Goal: Task Accomplishment & Management: Manage account settings

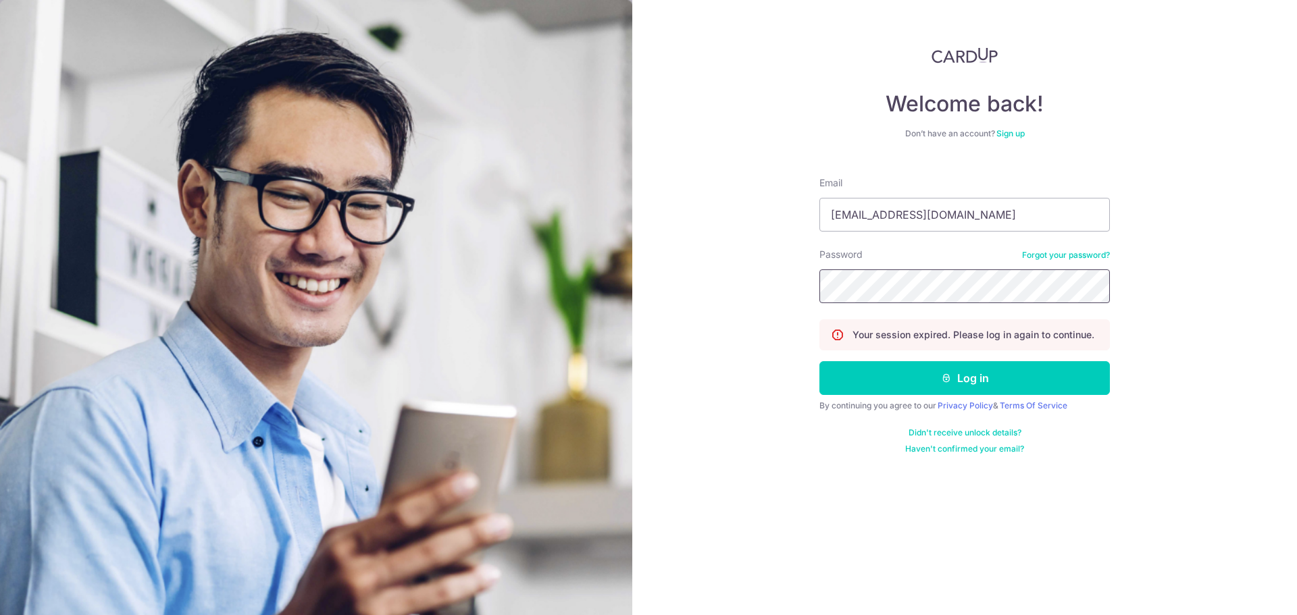
click at [819, 361] on button "Log in" at bounding box center [964, 378] width 290 height 34
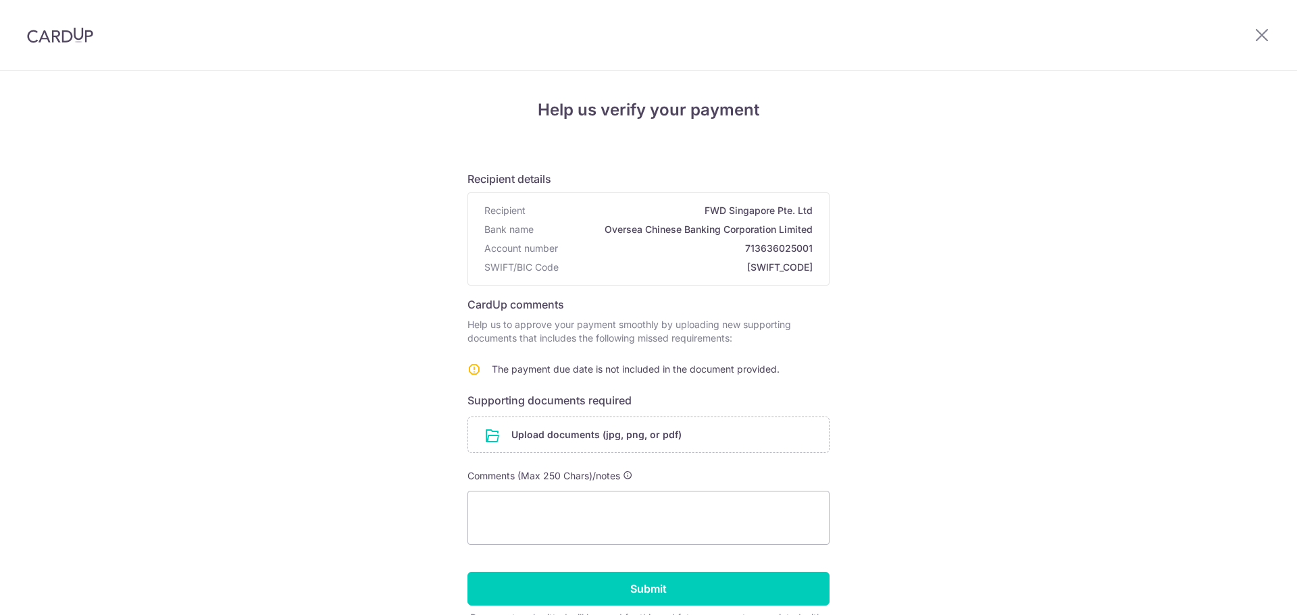
click at [42, 43] on img at bounding box center [60, 35] width 66 height 16
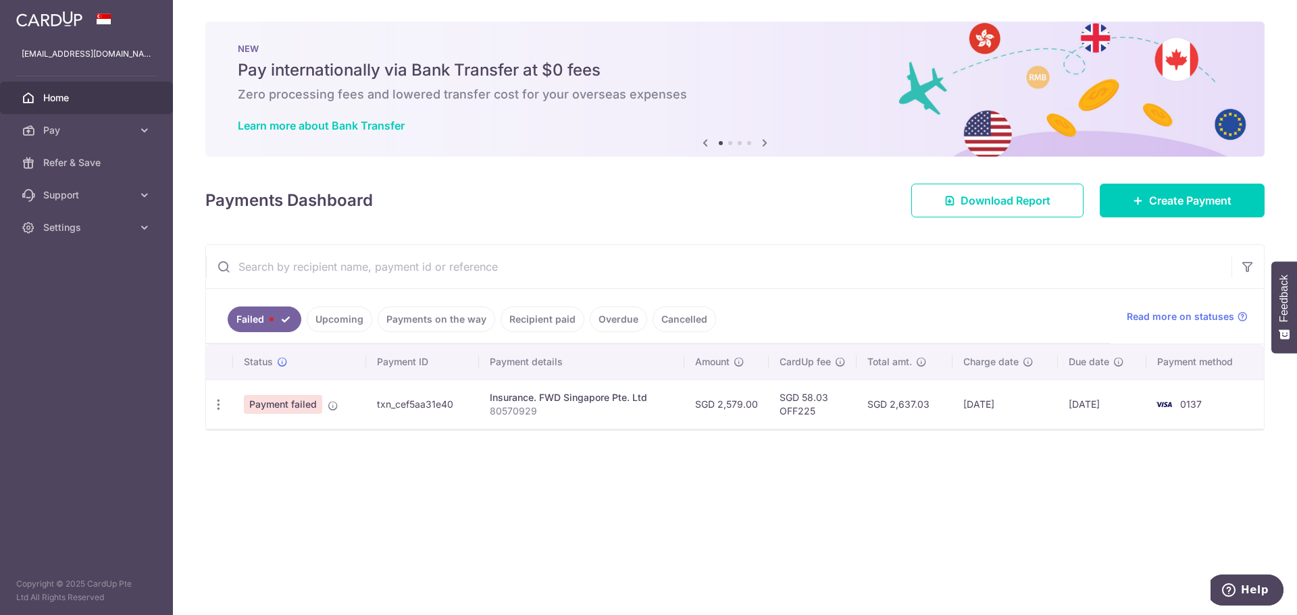
drag, startPoint x: 819, startPoint y: 400, endPoint x: 746, endPoint y: 398, distance: 73.6
click at [746, 398] on tr "Update payment Upload doc Payment failed txn_cef5aa31e40 Insurance. FWD Singapo…" at bounding box center [735, 404] width 1058 height 49
drag, startPoint x: 871, startPoint y: 414, endPoint x: 939, endPoint y: 407, distance: 69.2
click at [948, 402] on td "SGD 2,637.03" at bounding box center [904, 404] width 96 height 49
click at [880, 409] on td "SGD 2,637.03" at bounding box center [904, 404] width 96 height 49
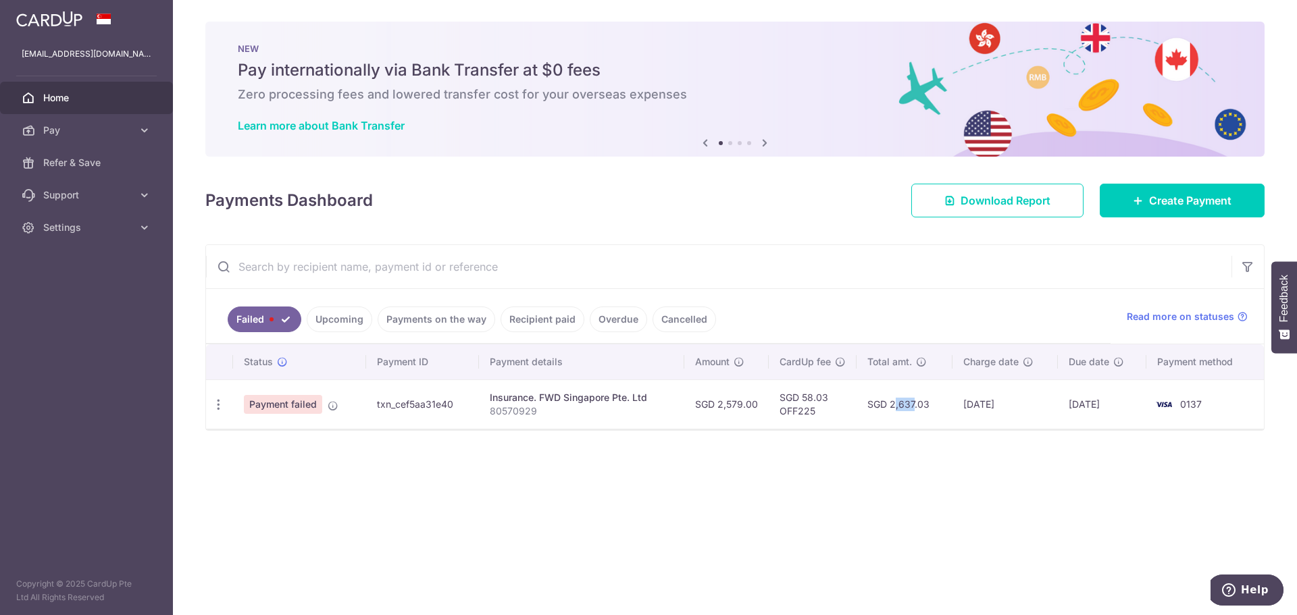
click at [880, 409] on td "SGD 2,637.03" at bounding box center [904, 404] width 96 height 49
click at [879, 409] on td "SGD 2,637.03" at bounding box center [904, 404] width 96 height 49
click at [226, 407] on div "Update payment Upload doc" at bounding box center [218, 404] width 25 height 25
click at [222, 407] on icon "button" at bounding box center [218, 405] width 14 height 14
click at [421, 430] on div "Status Payment ID Payment details Amount CardUp fee Total amt. Charge date Due …" at bounding box center [735, 428] width 1058 height 168
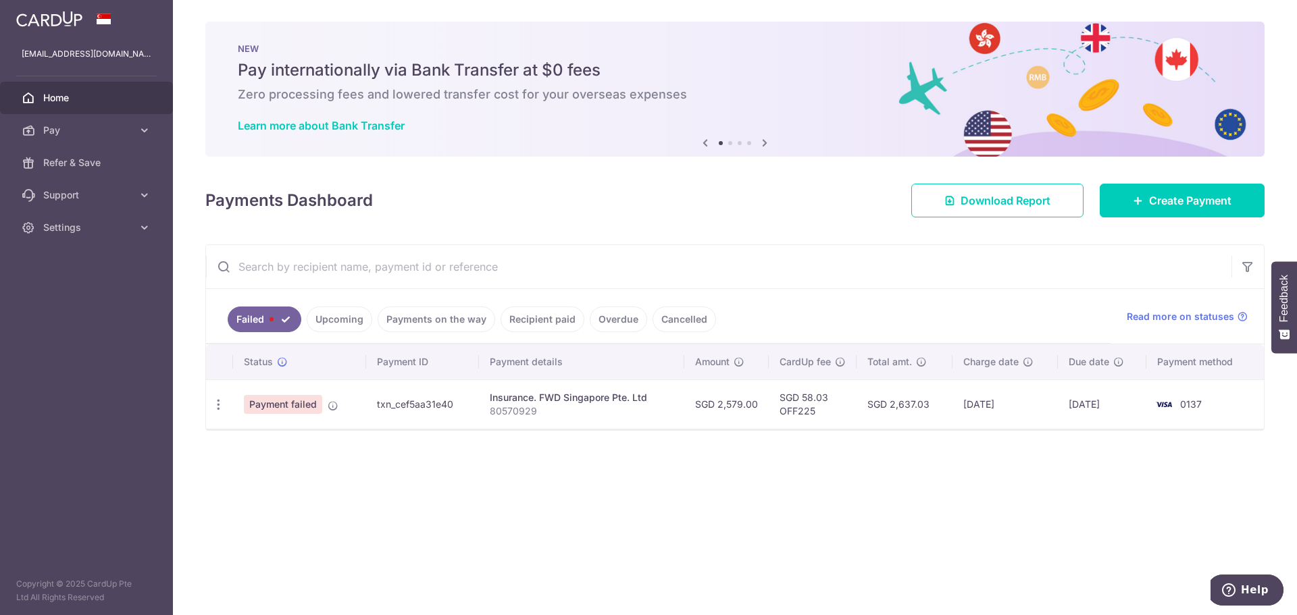
click at [290, 405] on span "Payment failed" at bounding box center [283, 404] width 78 height 19
click at [224, 395] on div "Update payment Upload doc" at bounding box center [218, 404] width 25 height 25
click at [219, 411] on icon "button" at bounding box center [218, 405] width 14 height 14
click at [232, 430] on link "Update payment" at bounding box center [277, 441] width 140 height 32
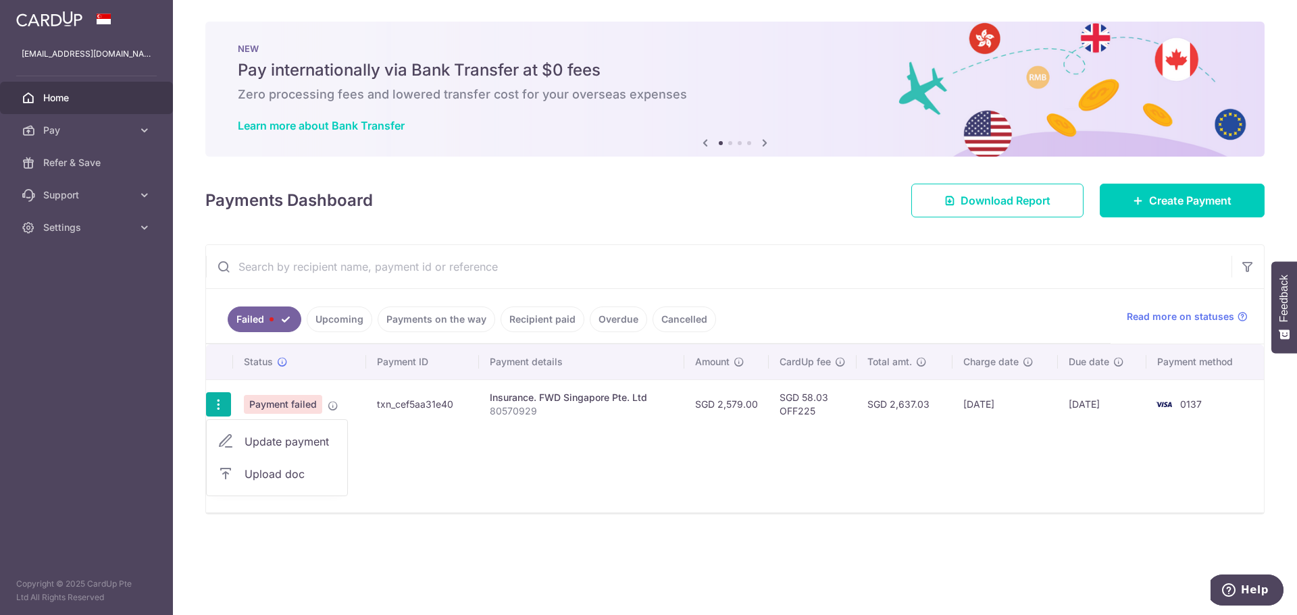
radio input "true"
type input "2,579.00"
type input "80570929"
type input "OFF225"
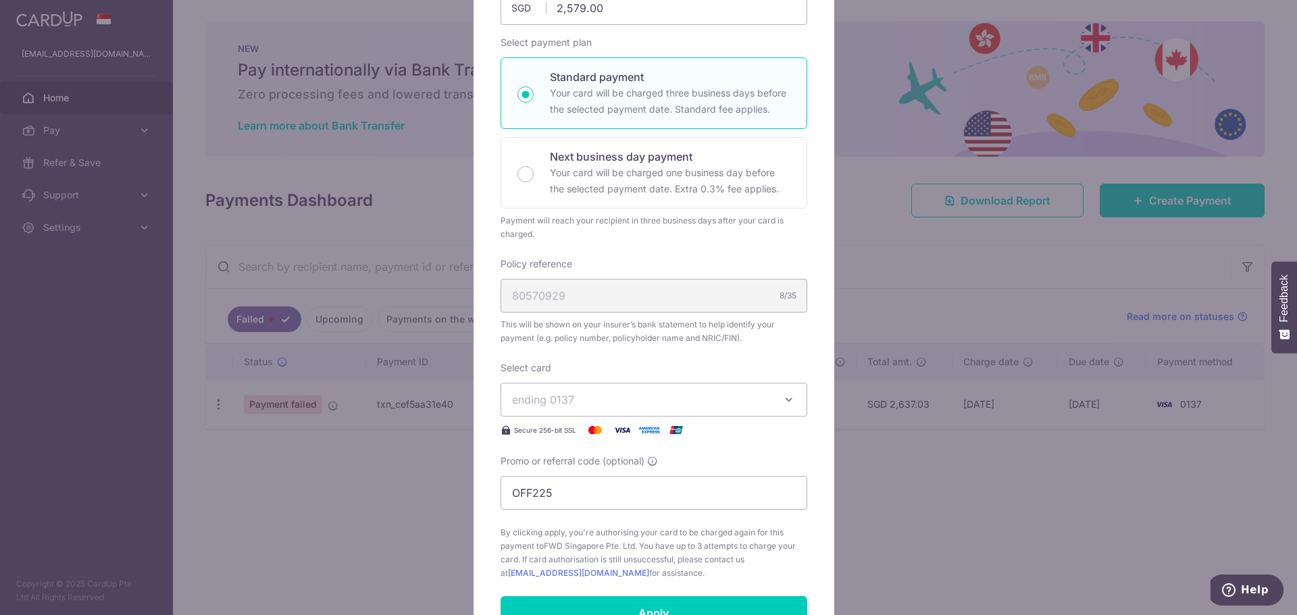
scroll to position [270, 0]
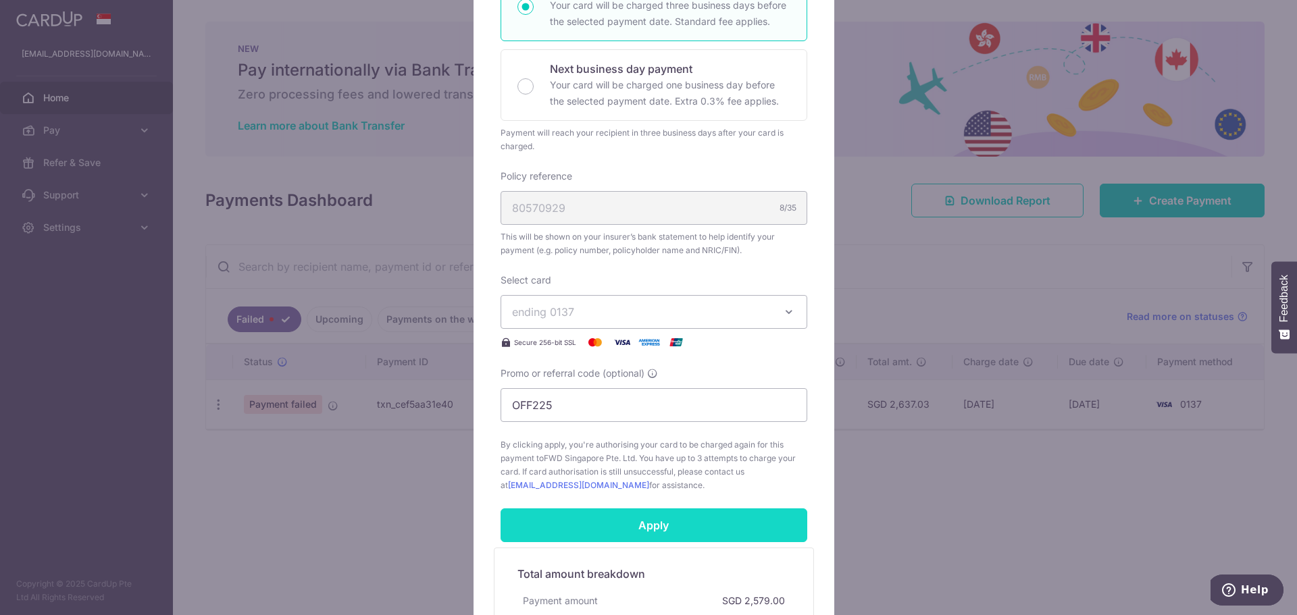
click at [677, 534] on input "Apply" at bounding box center [653, 526] width 307 height 34
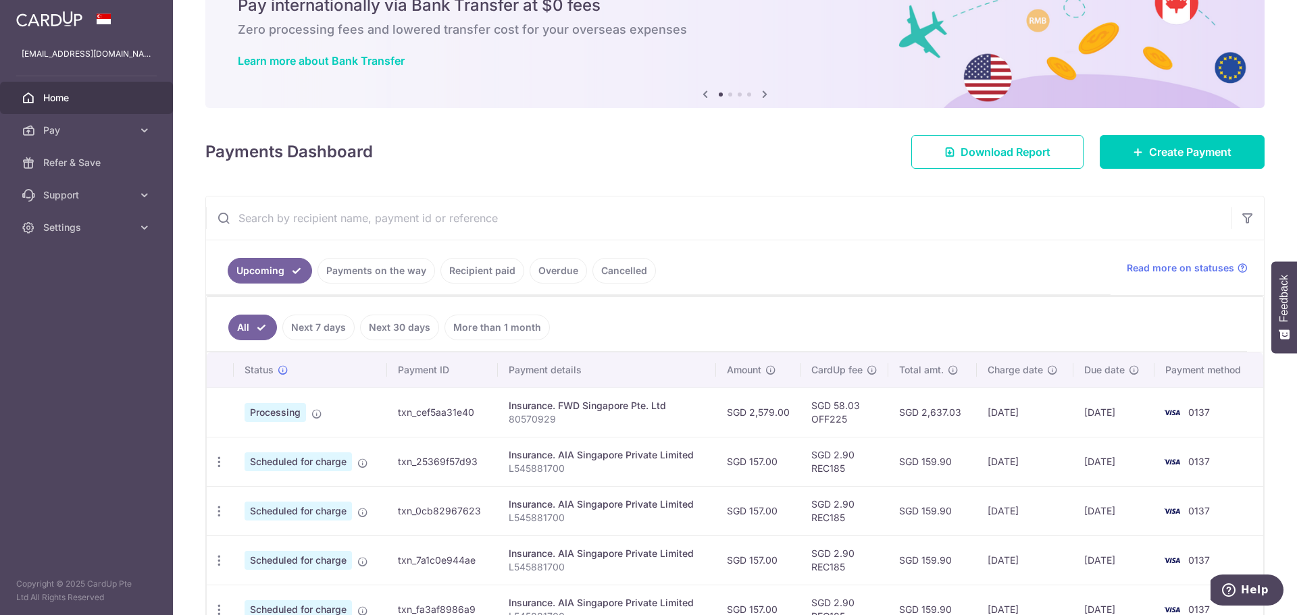
scroll to position [15, 0]
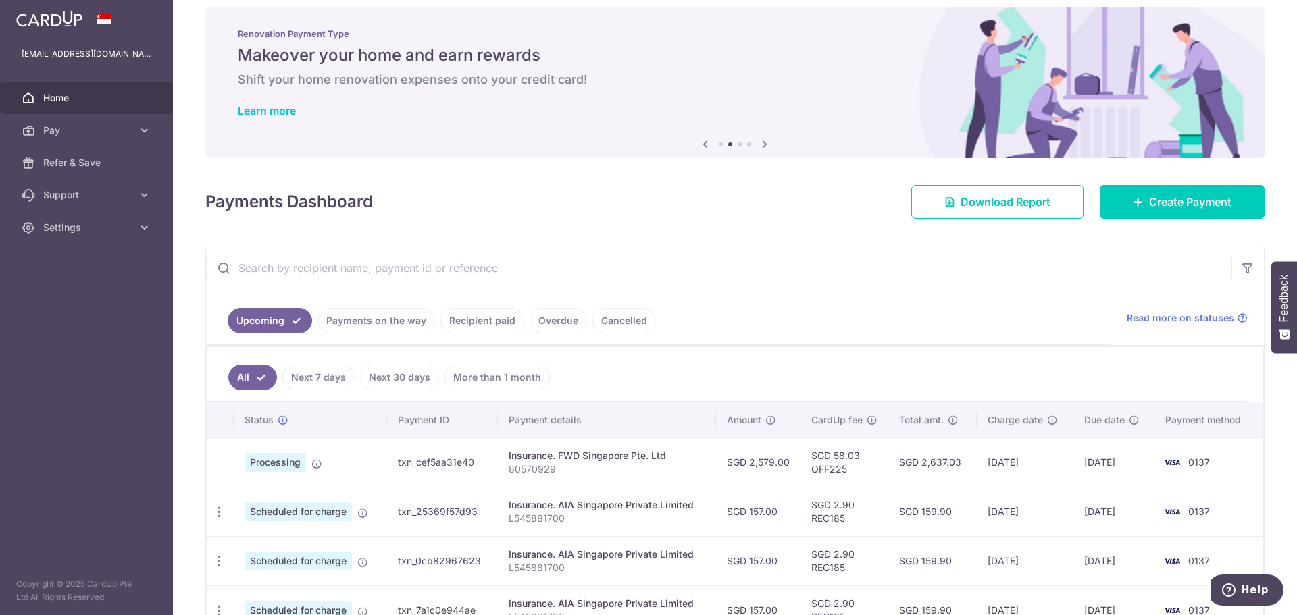
click at [294, 463] on span "Processing" at bounding box center [274, 462] width 61 height 19
click at [504, 455] on td "Insurance. FWD Singapore Pte. Ltd 80570929" at bounding box center [607, 462] width 218 height 49
click at [515, 453] on div "Insurance. FWD Singapore Pte. Ltd" at bounding box center [607, 456] width 197 height 14
click at [301, 461] on span "Processing" at bounding box center [274, 462] width 61 height 19
click at [284, 461] on span "Processing" at bounding box center [274, 462] width 61 height 19
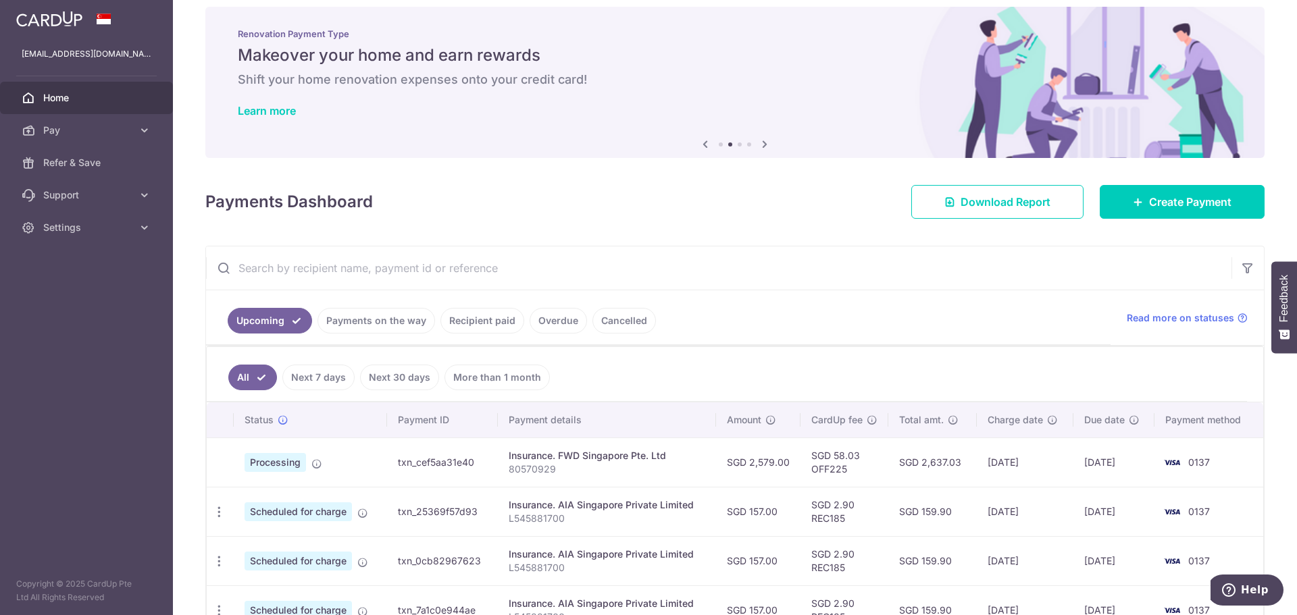
drag, startPoint x: 301, startPoint y: 457, endPoint x: 309, endPoint y: 457, distance: 8.8
click at [304, 457] on span "Processing" at bounding box center [274, 462] width 61 height 19
click at [309, 457] on td "Processing" at bounding box center [310, 462] width 153 height 49
click at [315, 458] on span at bounding box center [316, 461] width 11 height 11
click at [621, 463] on p "80570929" at bounding box center [607, 470] width 197 height 14
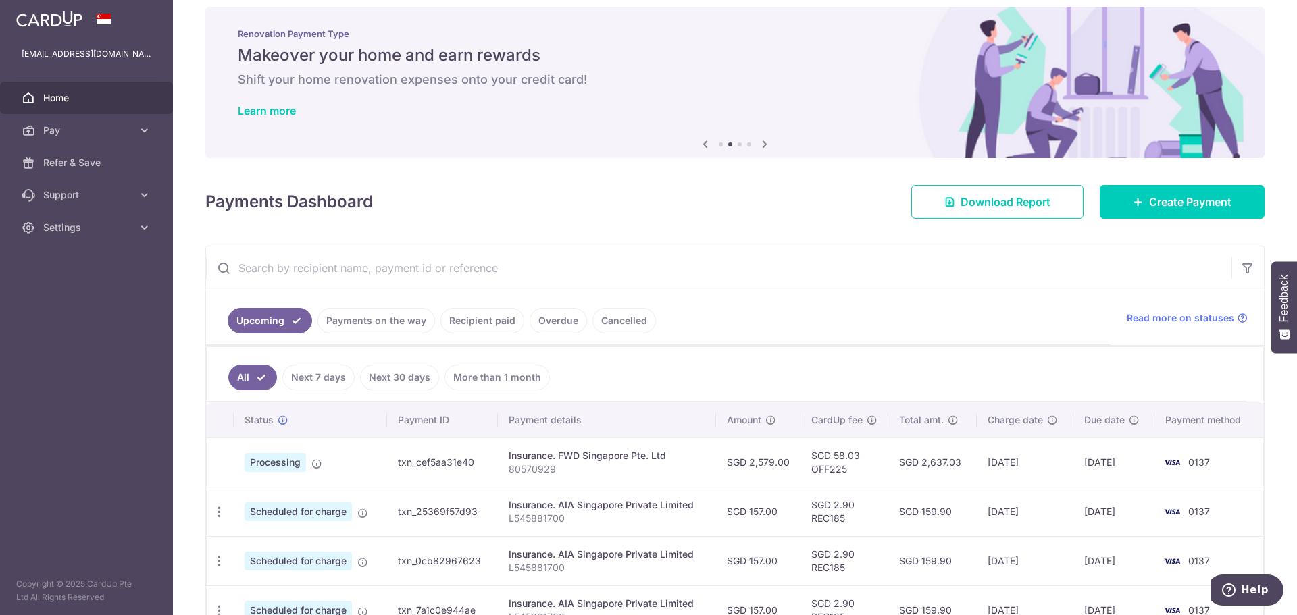
click at [673, 462] on div "Insurance. FWD Singapore Pte. Ltd" at bounding box center [607, 456] width 197 height 14
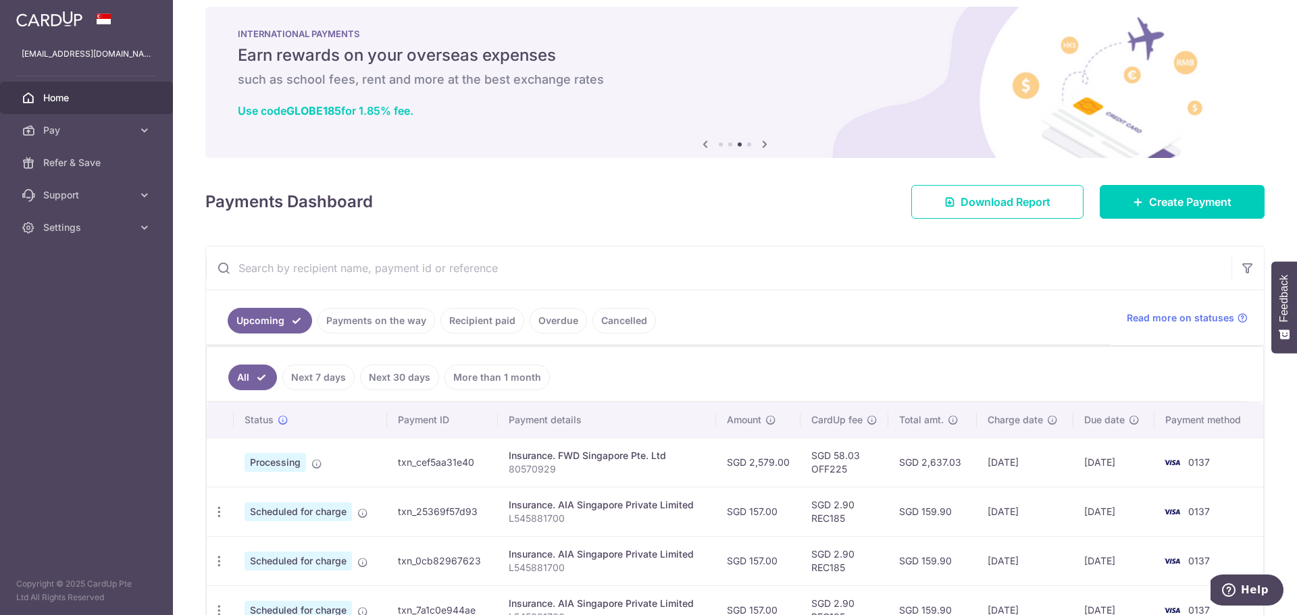
click at [549, 452] on div "Insurance. FWD Singapore Pte. Ltd" at bounding box center [607, 456] width 197 height 14
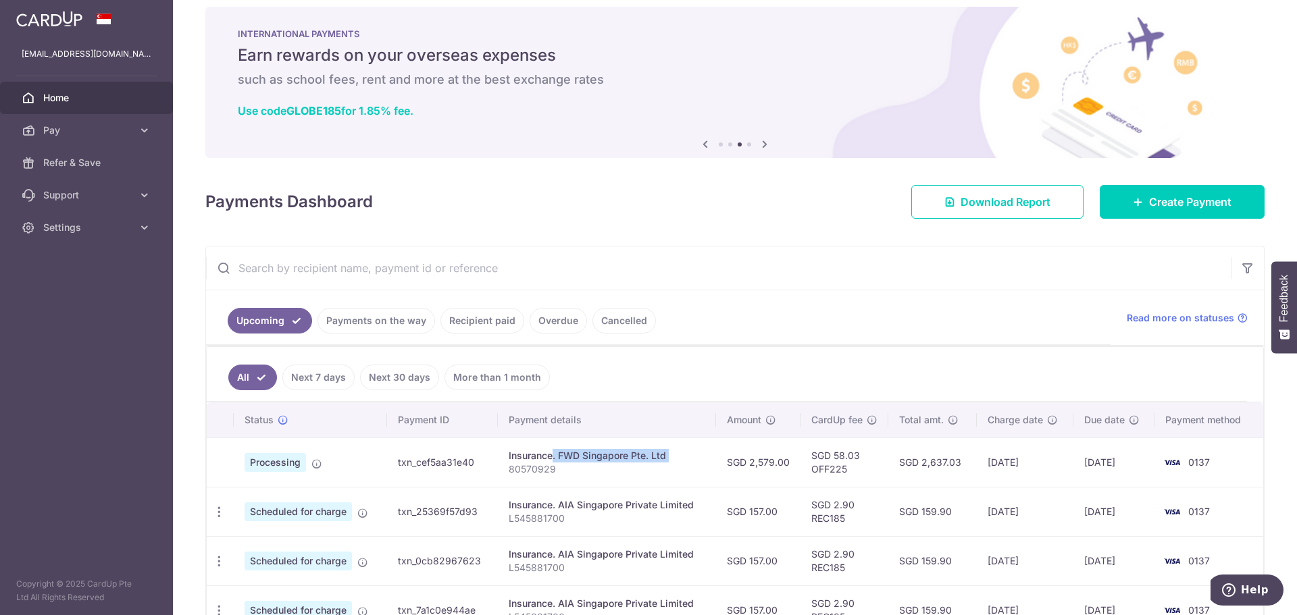
click at [549, 452] on div "Insurance. FWD Singapore Pte. Ltd" at bounding box center [607, 456] width 197 height 14
click at [435, 463] on td "txn_cef5aa31e40" at bounding box center [442, 462] width 111 height 49
click at [580, 462] on div "Insurance. FWD Singapore Pte. Ltd" at bounding box center [607, 456] width 197 height 14
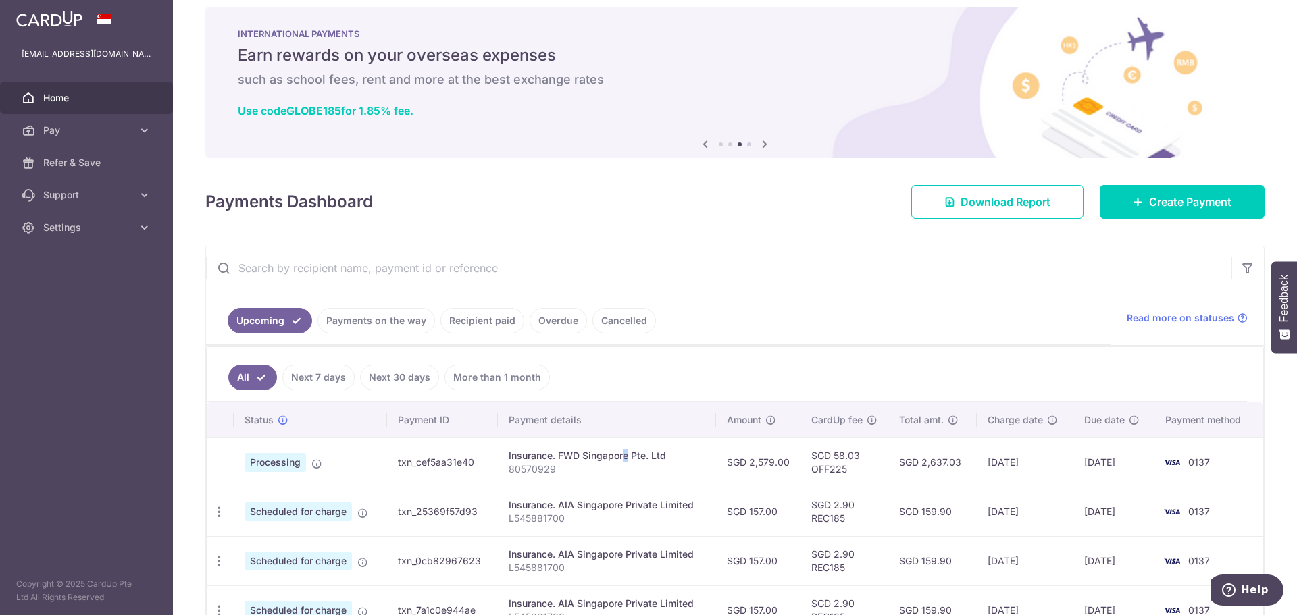
click at [580, 462] on div "Insurance. FWD Singapore Pte. Ltd" at bounding box center [607, 456] width 197 height 14
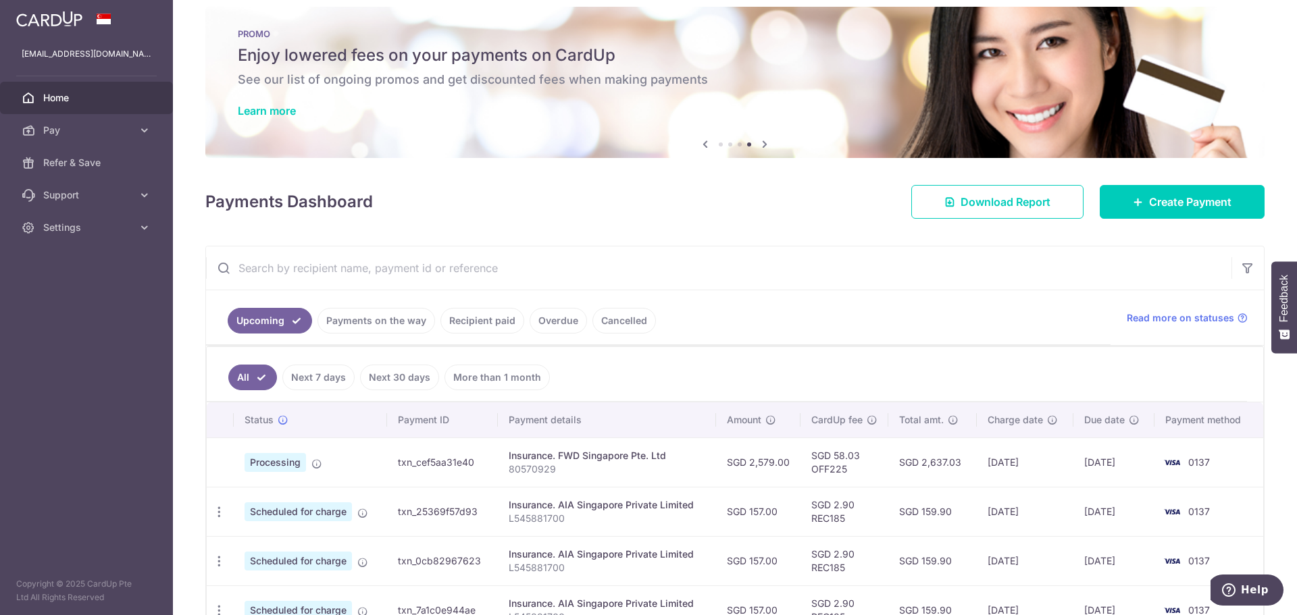
click at [484, 317] on link "Recipient paid" at bounding box center [482, 321] width 84 height 26
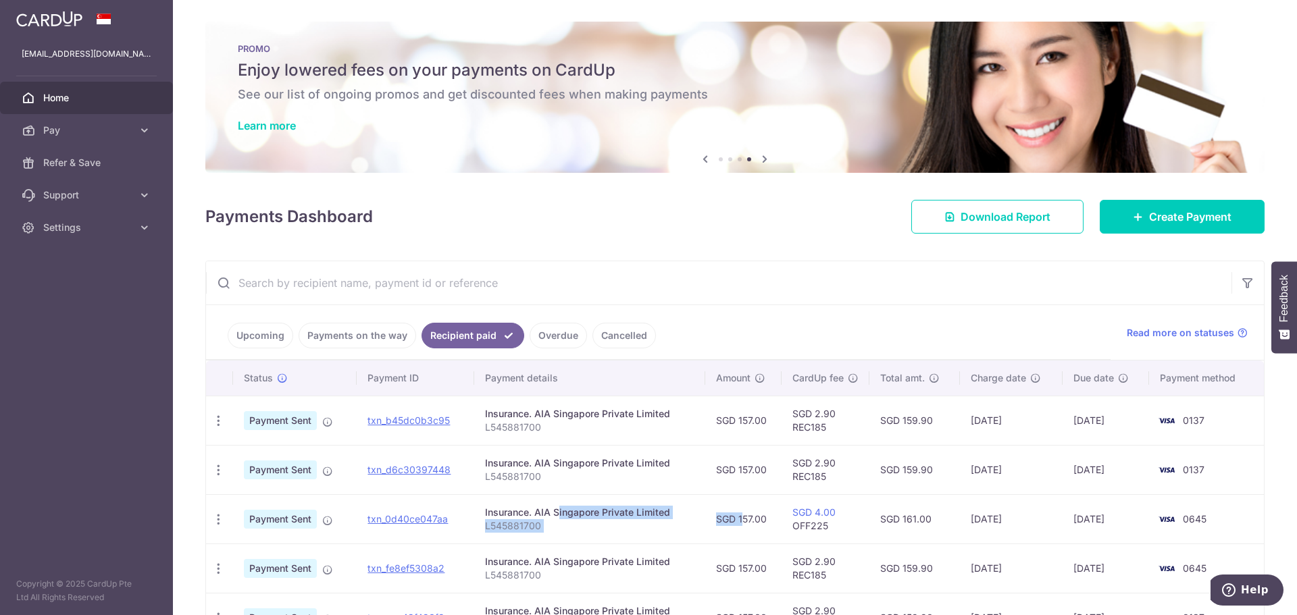
drag, startPoint x: 515, startPoint y: 515, endPoint x: 727, endPoint y: 512, distance: 212.1
click at [727, 512] on tr "PDF Receipt Payment Sent txn_0d40ce047aa Insurance. AIA Singapore Private Limit…" at bounding box center [735, 518] width 1058 height 49
click at [732, 511] on td "SGD 157.00" at bounding box center [743, 518] width 76 height 49
drag, startPoint x: 732, startPoint y: 511, endPoint x: 766, endPoint y: 511, distance: 33.8
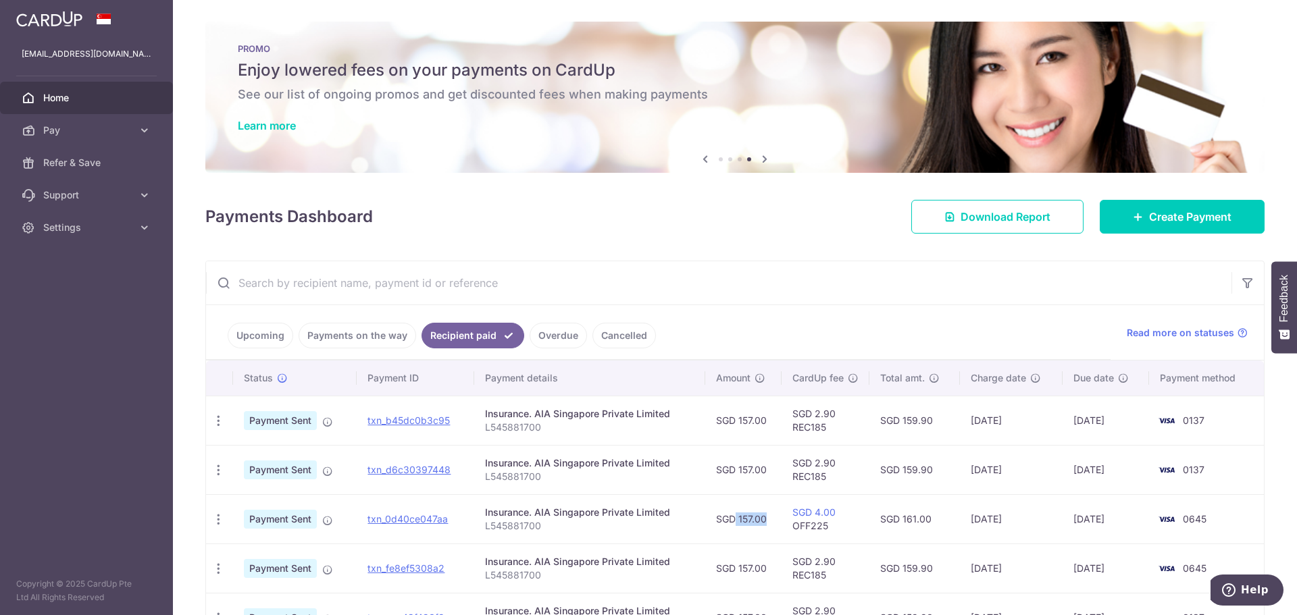
click at [733, 511] on td "SGD 157.00" at bounding box center [743, 518] width 76 height 49
click at [248, 326] on link "Upcoming" at bounding box center [261, 336] width 66 height 26
